Goal: Task Accomplishment & Management: Manage account settings

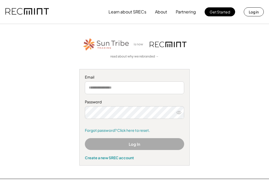
click at [143, 88] on input "email" at bounding box center [134, 87] width 99 height 13
click at [139, 81] on input "email" at bounding box center [134, 87] width 99 height 13
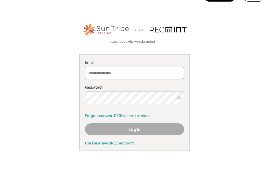
click at [115, 99] on div "Password Forgot password? Click here to reset." at bounding box center [134, 115] width 99 height 33
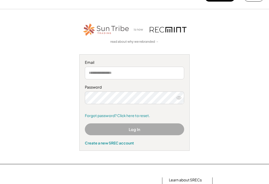
click at [107, 76] on input "email" at bounding box center [134, 73] width 99 height 13
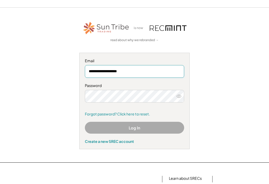
type input "**********"
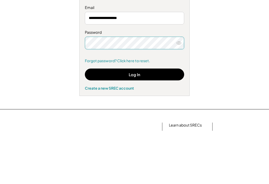
click at [151, 122] on button "Log In" at bounding box center [134, 128] width 99 height 12
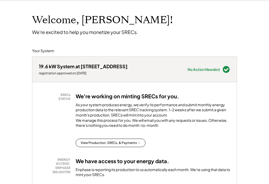
scroll to position [23, 0]
click at [123, 147] on button "View Production, SRECs, & Payments →" at bounding box center [111, 143] width 70 height 8
